Goal: Navigation & Orientation: Find specific page/section

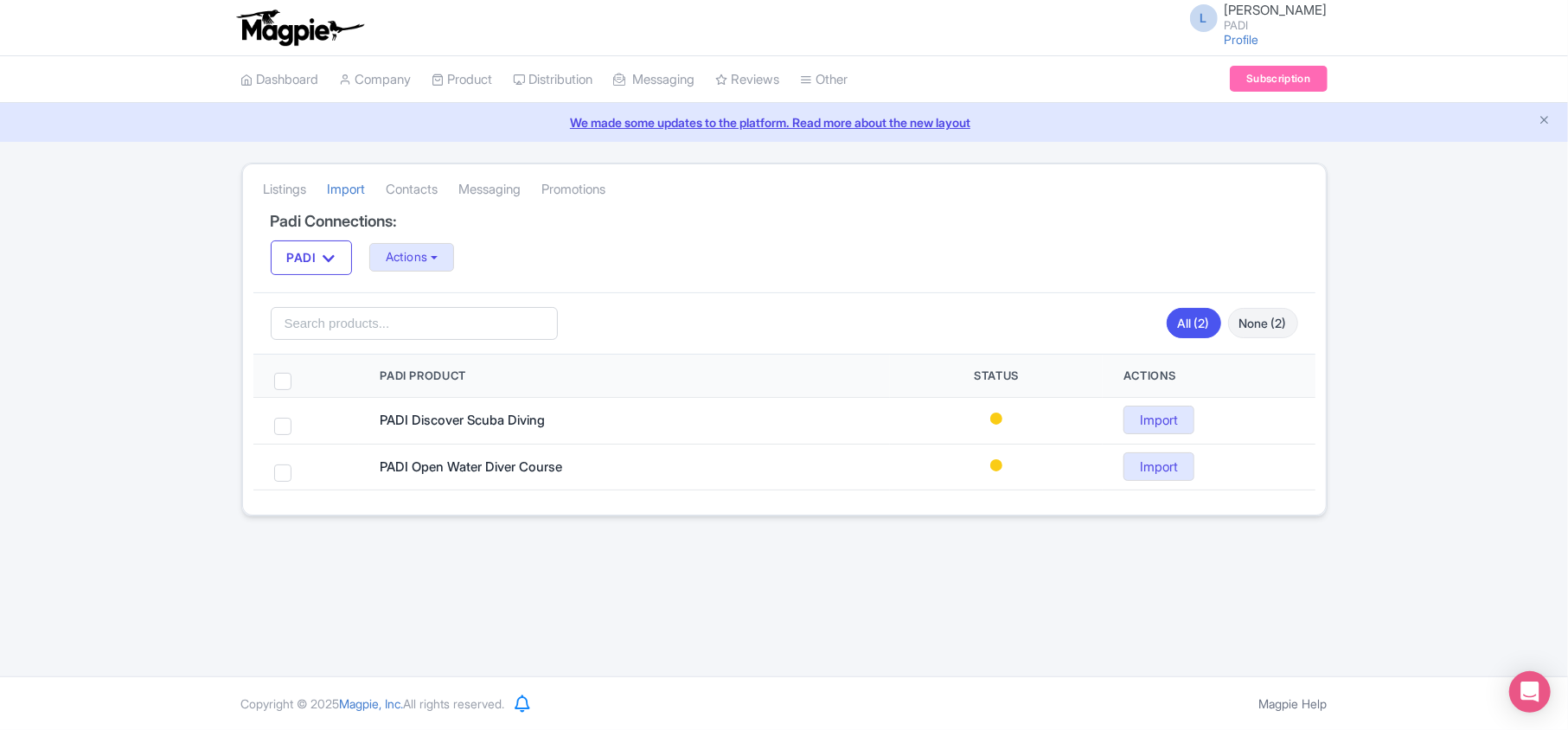
click at [1442, 142] on div "We made some updates to the platform. Read more about the new layout" at bounding box center [784, 122] width 1568 height 39
click at [287, 77] on link "Dashboard" at bounding box center [281, 79] width 78 height 48
